Goal: Task Accomplishment & Management: Manage account settings

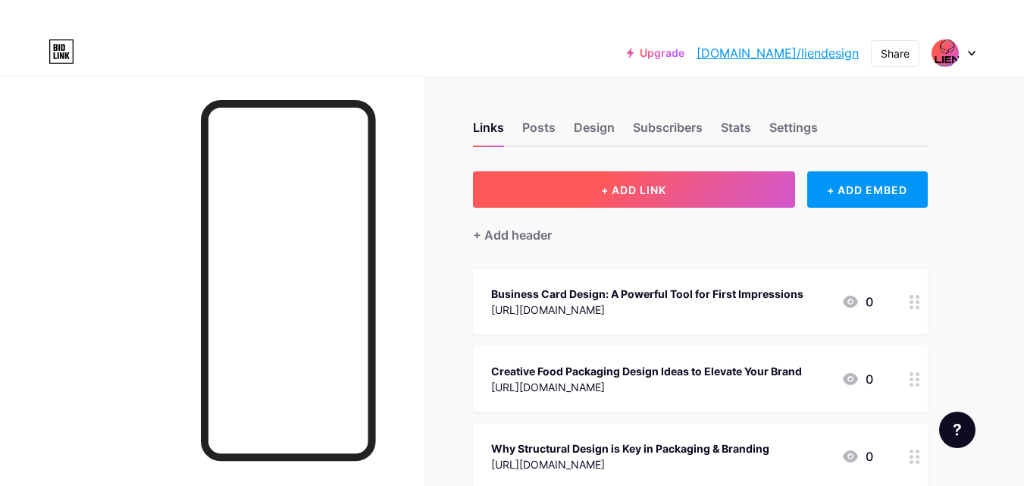
click at [626, 193] on span "+ ADD LINK" at bounding box center [633, 190] width 65 height 13
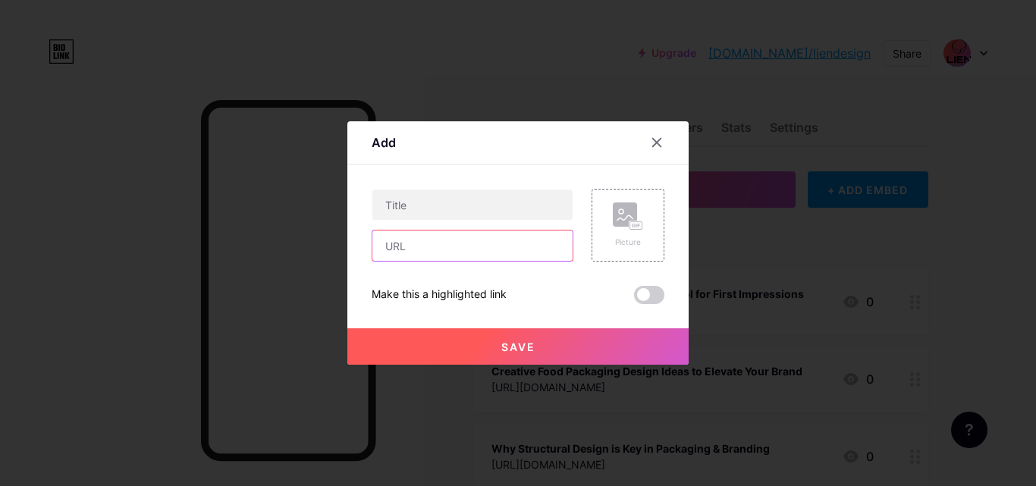
click at [408, 252] on input "text" at bounding box center [472, 246] width 200 height 30
paste input "[URL][DOMAIN_NAME]"
type input "[URL][DOMAIN_NAME]"
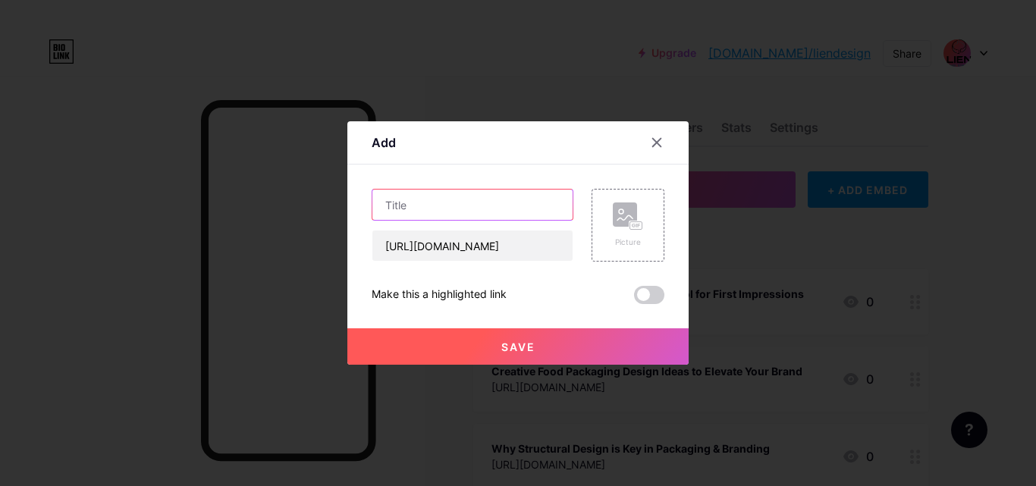
click at [450, 210] on input "text" at bounding box center [472, 205] width 200 height 30
paste input "Beverage Label Design in [DATE]: Design Strategies to Maximize Shelf Impact"
type input "Beverage Label Design in [DATE]: Design Strategies to Maximize Shelf Impact"
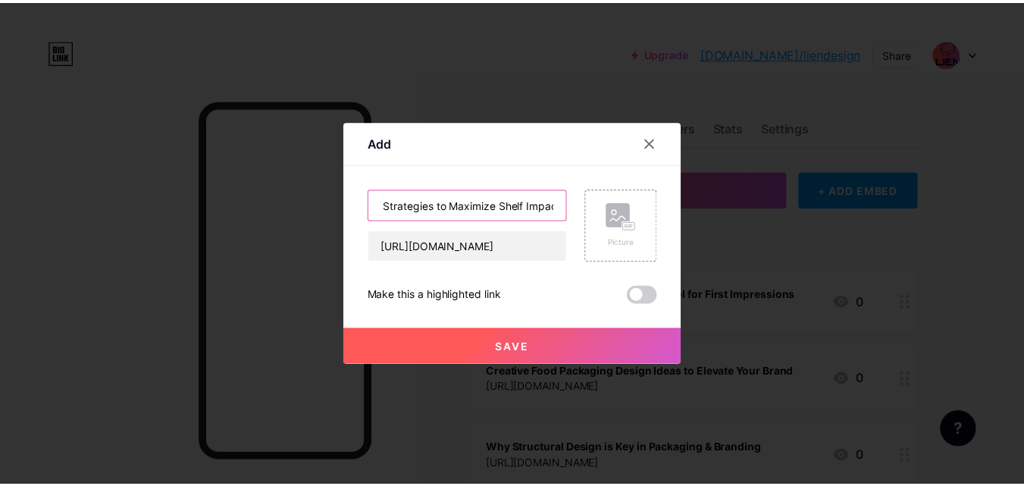
scroll to position [0, 0]
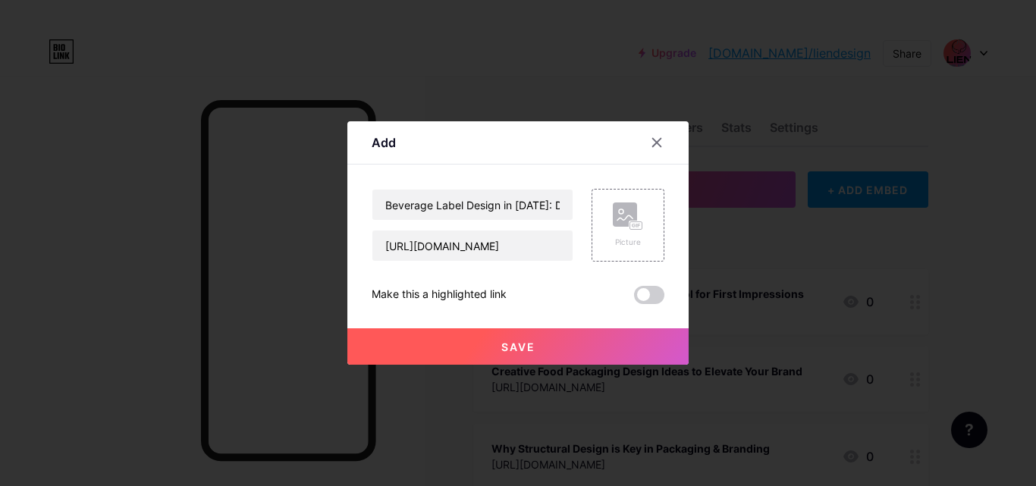
click at [654, 293] on span at bounding box center [649, 295] width 30 height 18
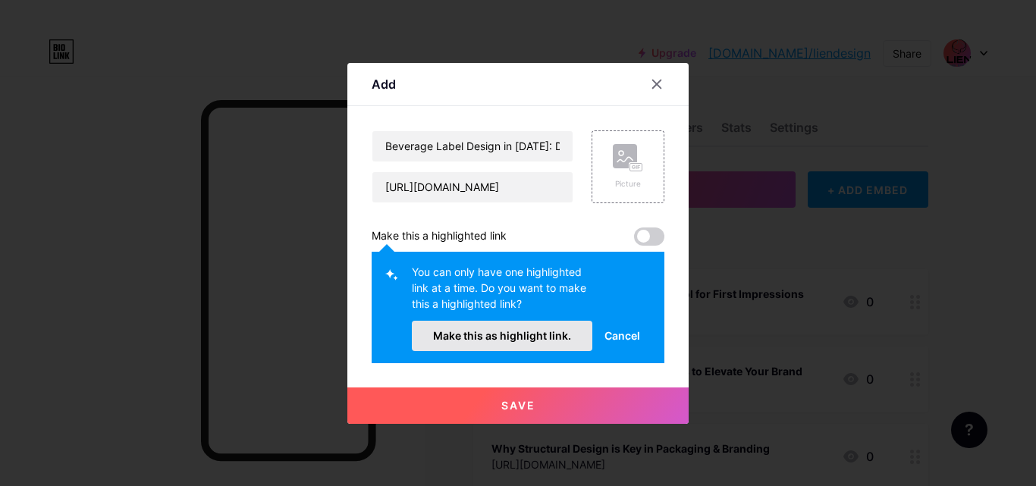
click at [538, 338] on span "Make this as highlight link." at bounding box center [502, 335] width 138 height 13
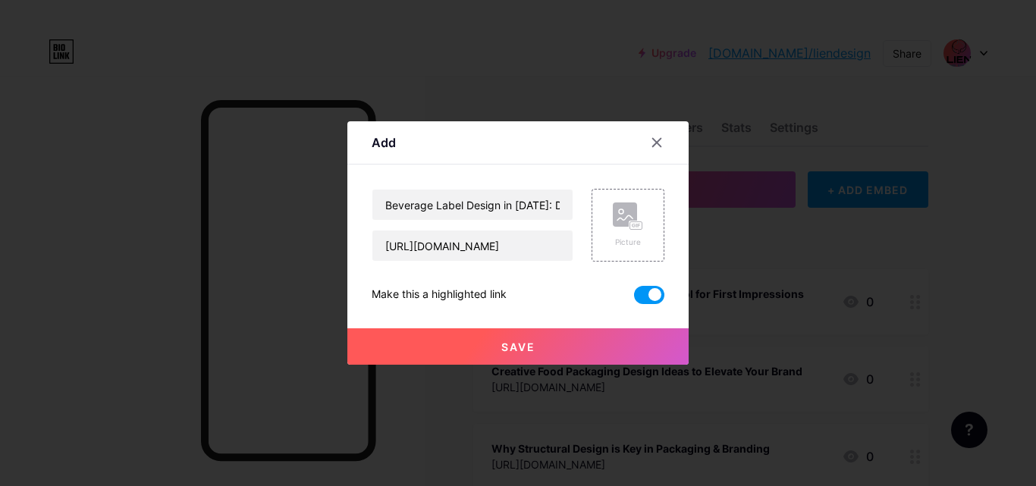
click at [522, 344] on span "Save" at bounding box center [518, 346] width 34 height 13
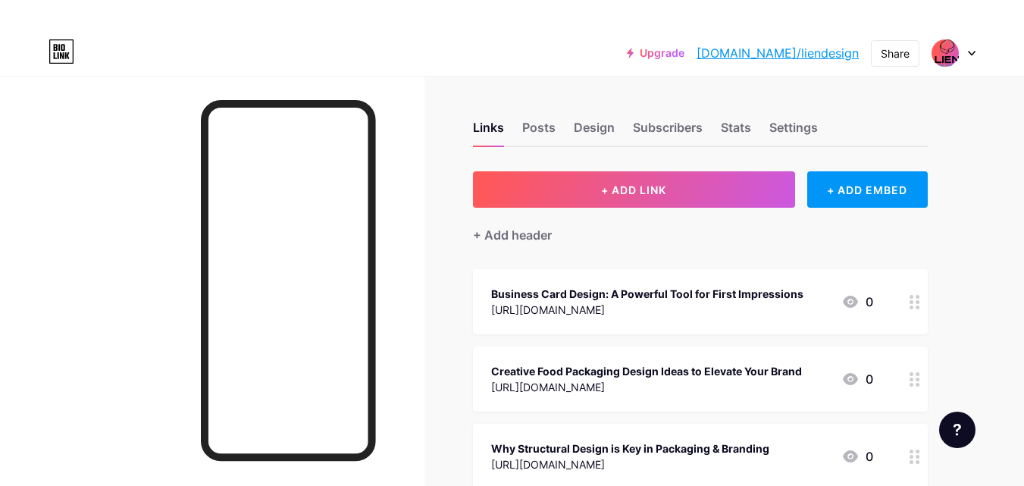
click at [798, 51] on link "[DOMAIN_NAME]/liendesign" at bounding box center [778, 53] width 162 height 18
